Goal: Ask a question

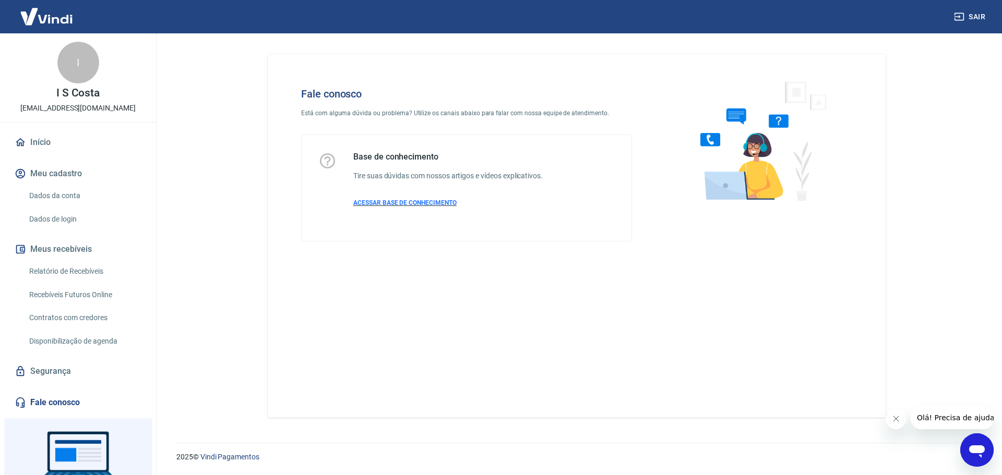
click at [413, 206] on span "ACESSAR BASE DE CONHECIMENTO" at bounding box center [404, 202] width 103 height 7
